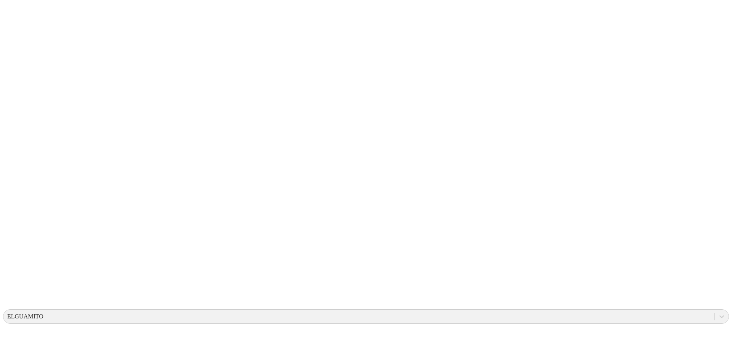
drag, startPoint x: 644, startPoint y: 91, endPoint x: 657, endPoint y: 89, distance: 13.1
